Goal: Task Accomplishment & Management: Manage account settings

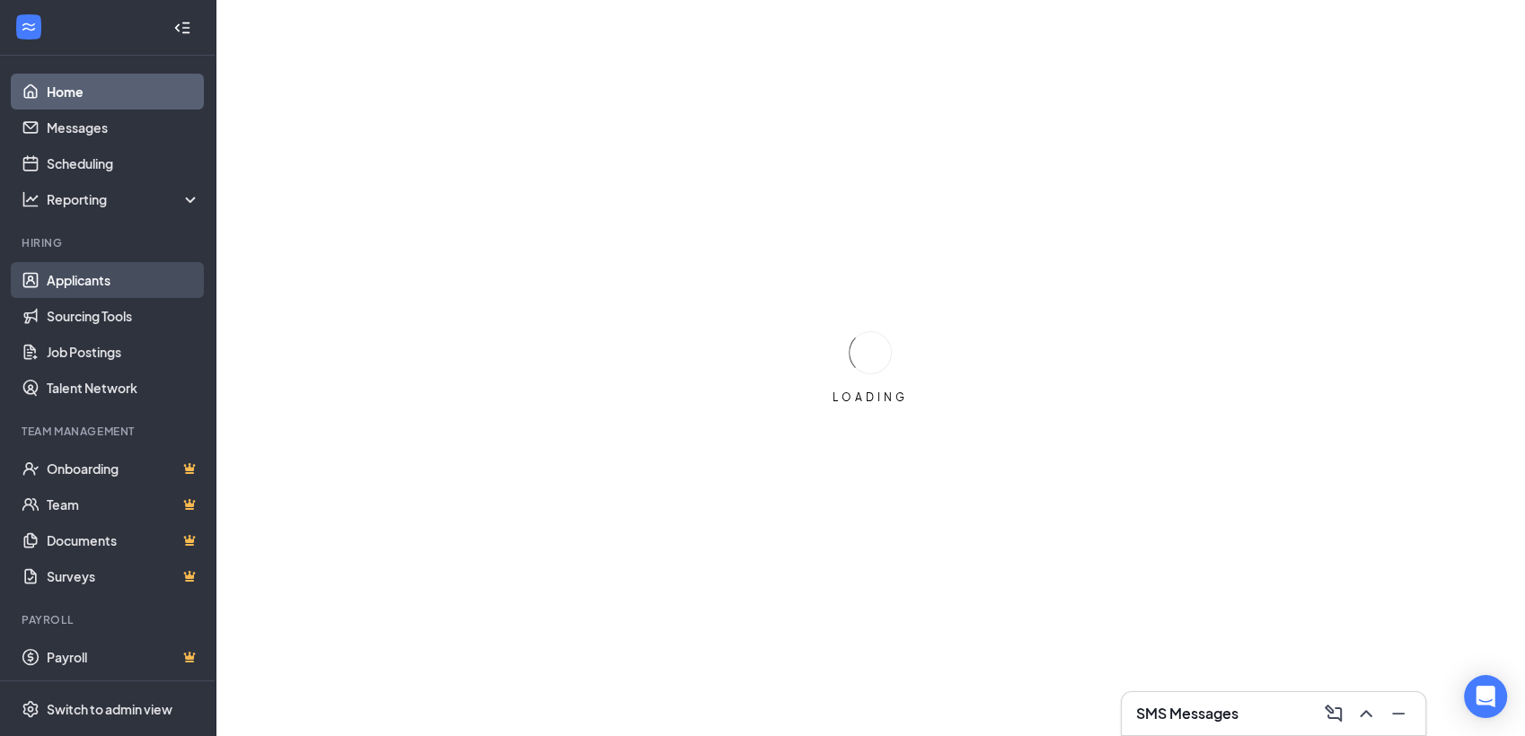
click at [112, 277] on link "Applicants" at bounding box center [124, 280] width 154 height 36
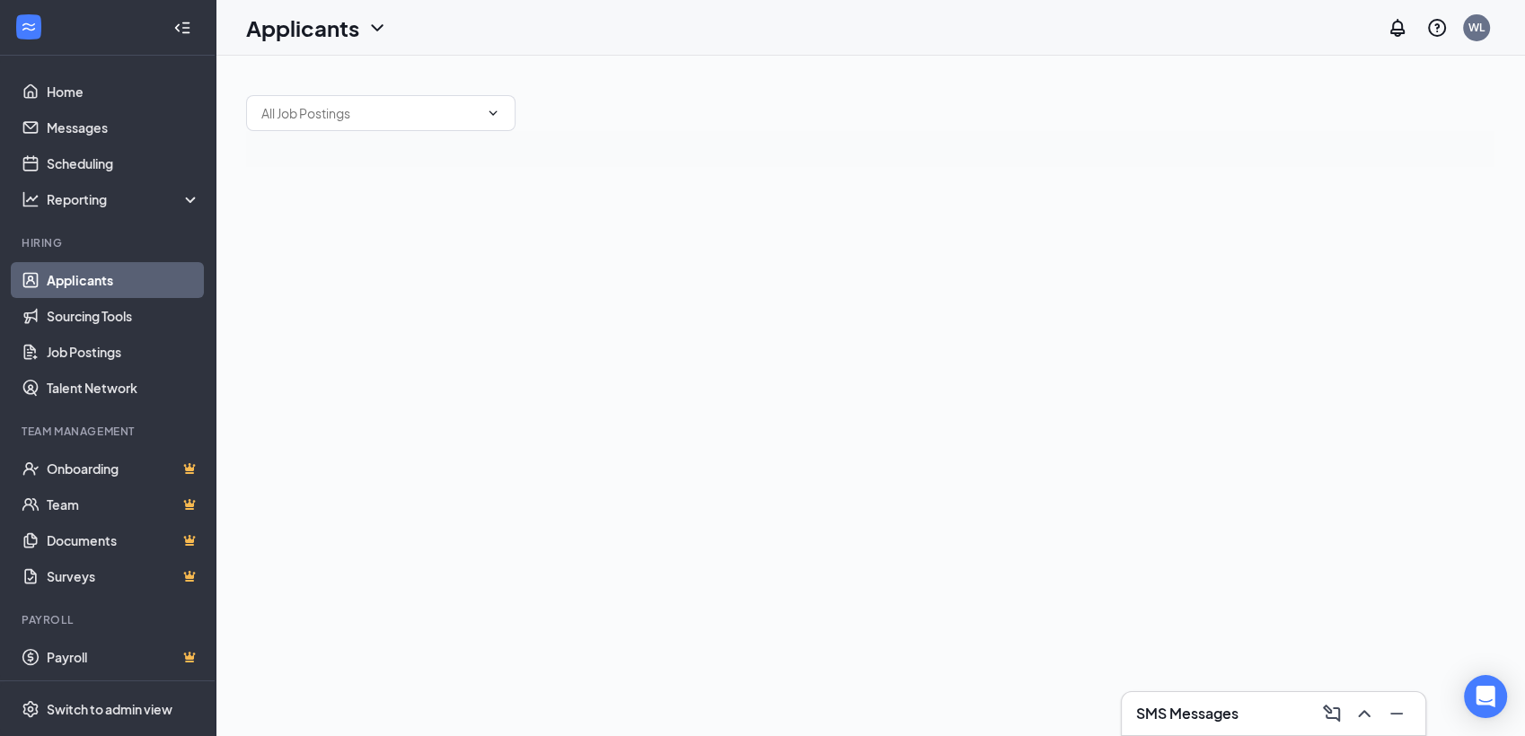
click at [150, 269] on link "Applicants" at bounding box center [124, 280] width 154 height 36
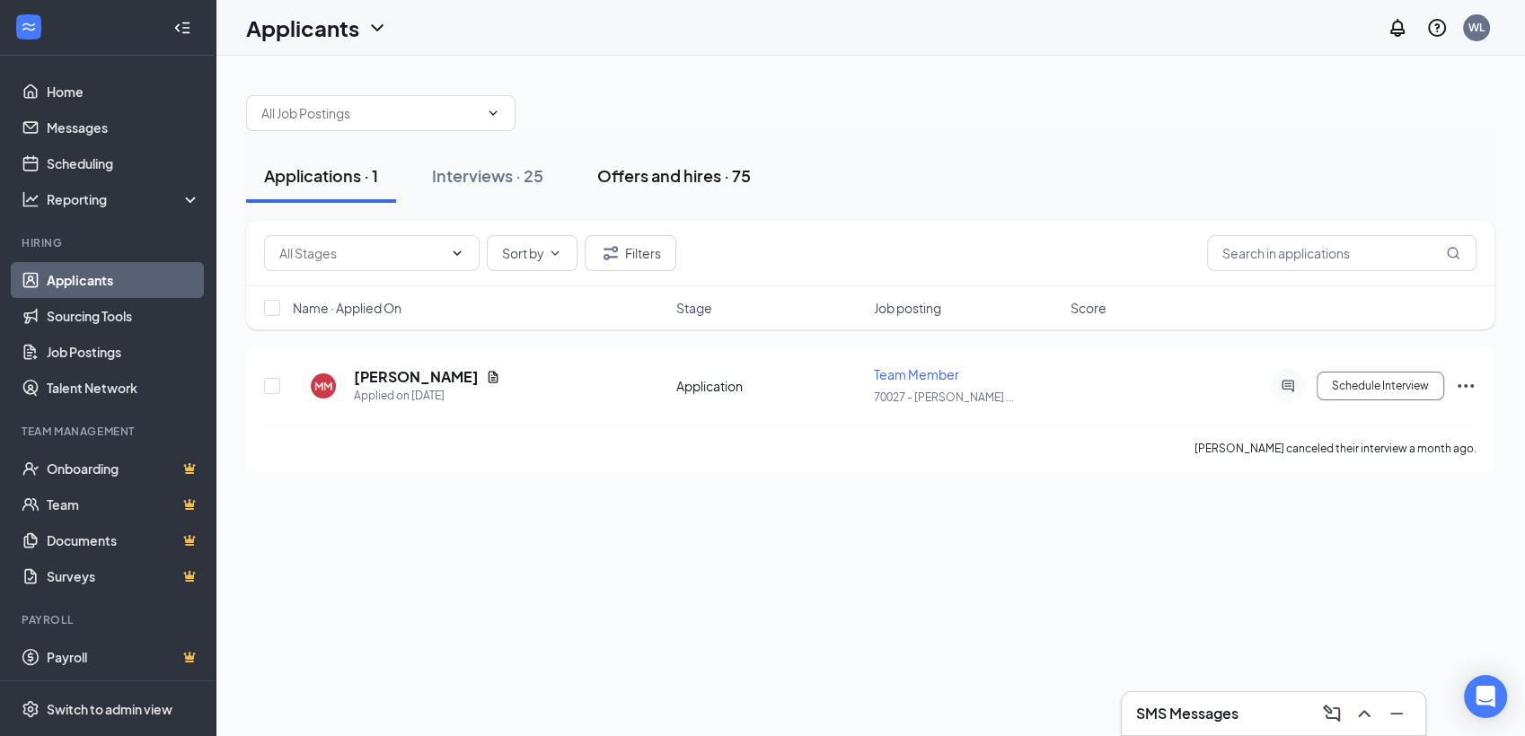
click at [637, 181] on div "Offers and hires · 75" at bounding box center [674, 175] width 154 height 22
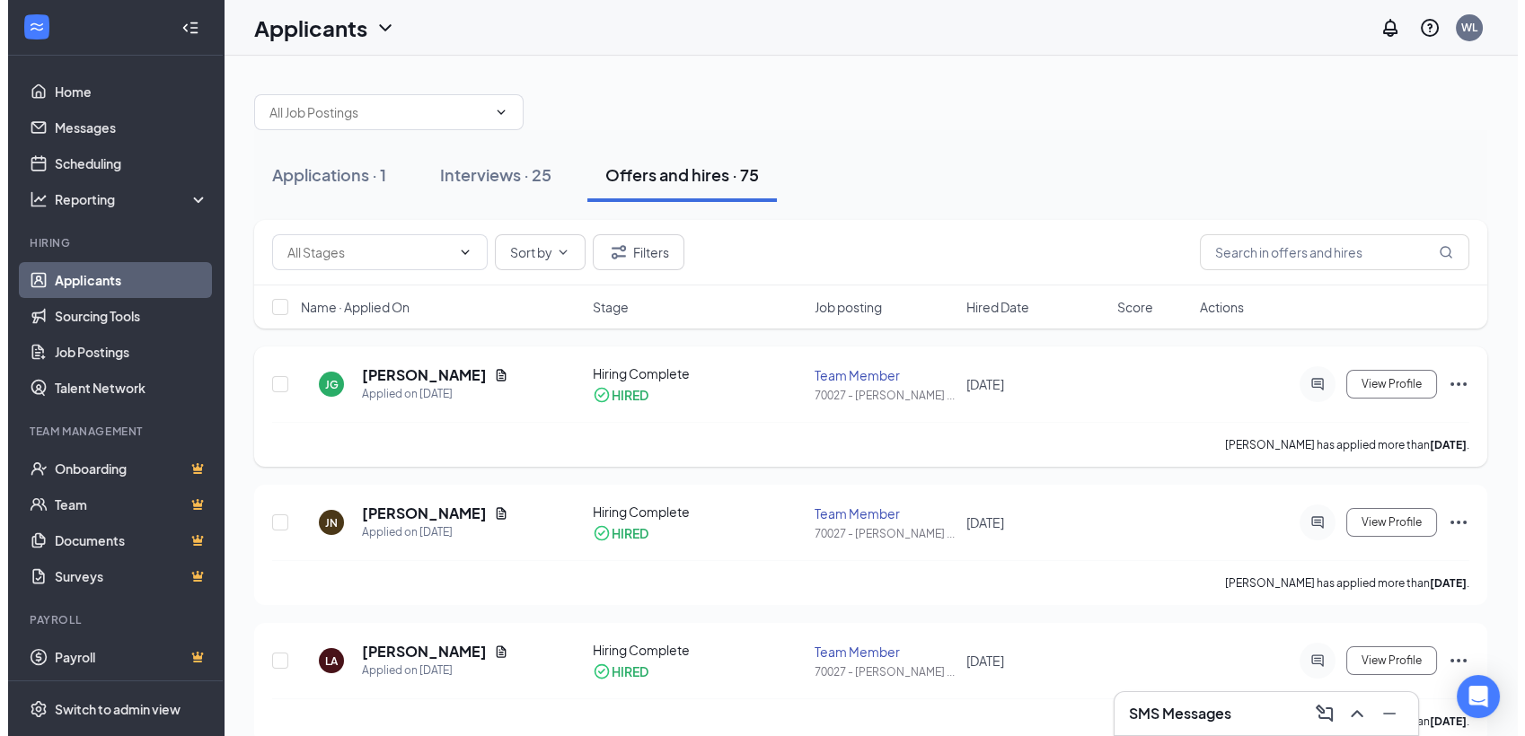
scroll to position [100, 0]
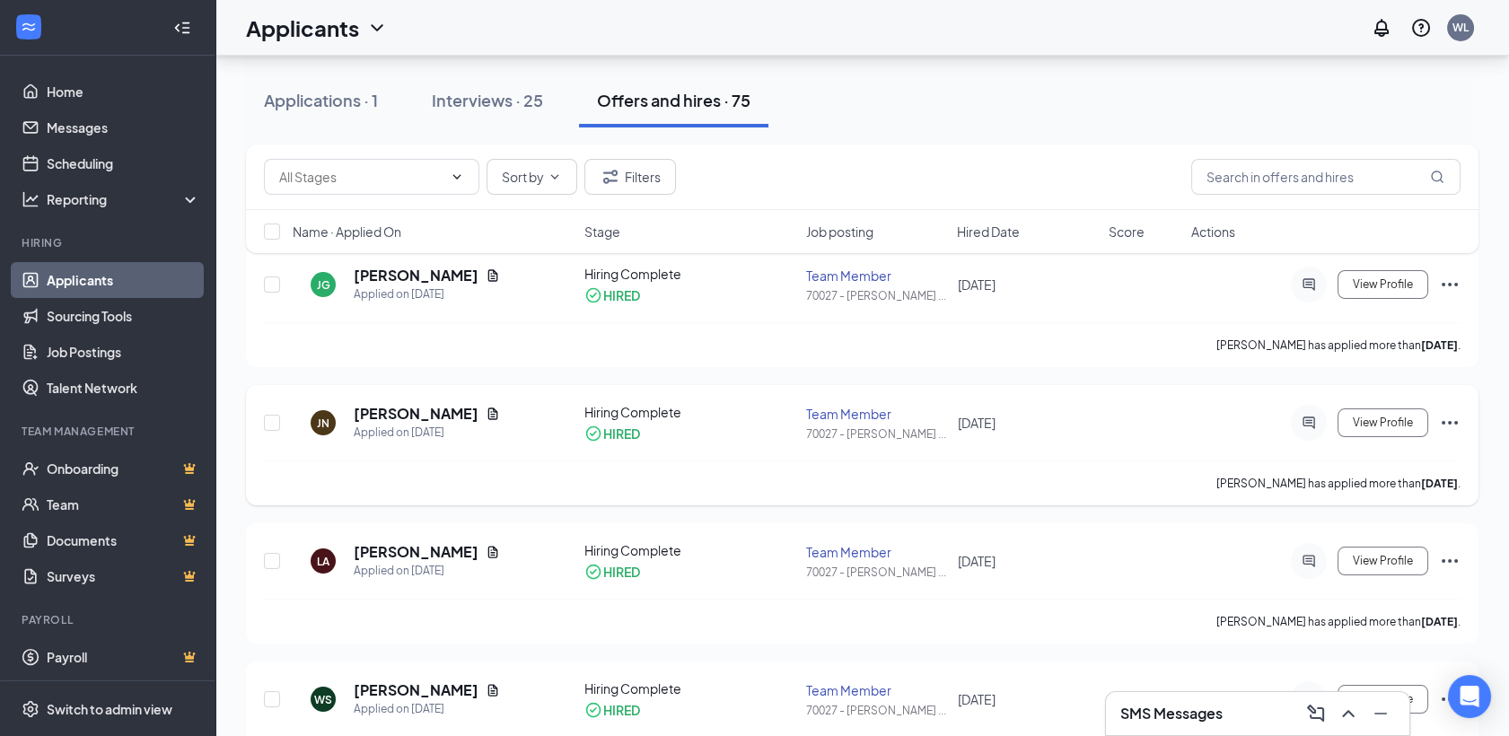
click at [318, 424] on div "JN" at bounding box center [323, 423] width 13 height 15
